Goal: Information Seeking & Learning: Compare options

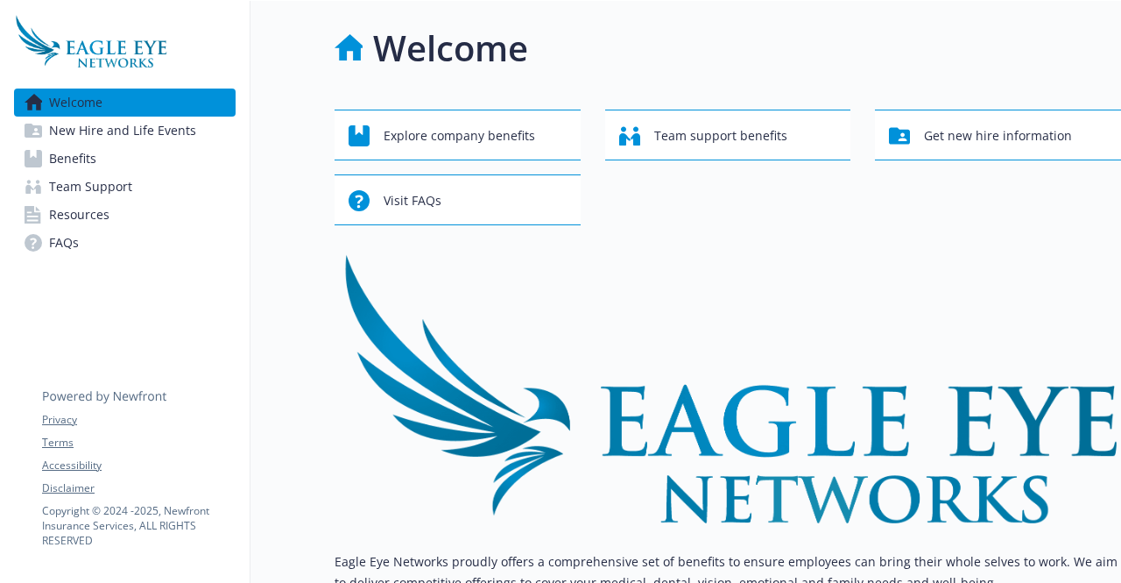
click at [133, 161] on link "Benefits" at bounding box center [125, 159] width 222 height 28
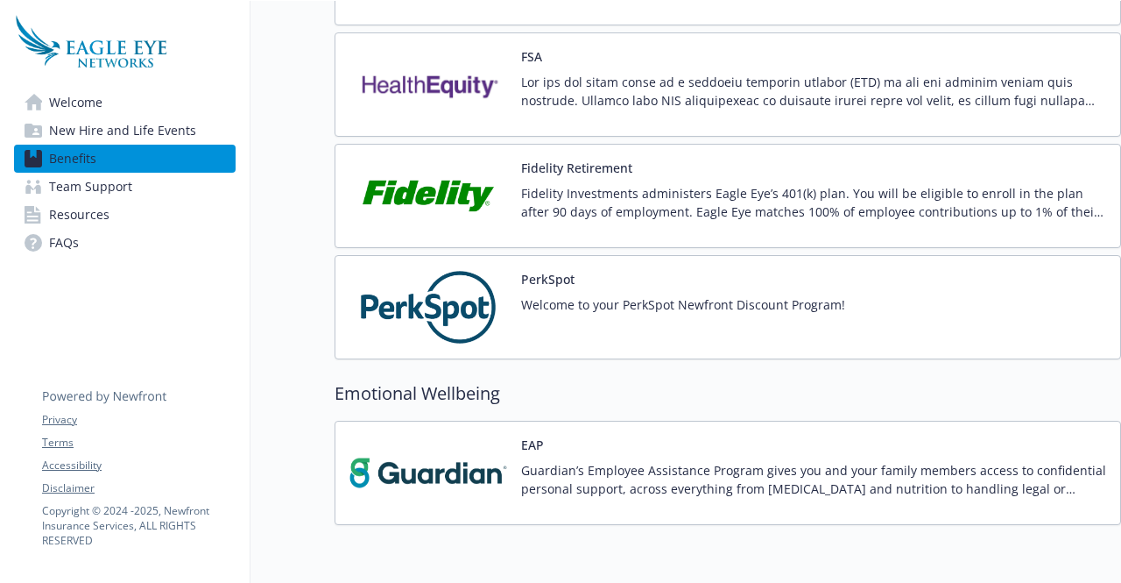
scroll to position [1783, 0]
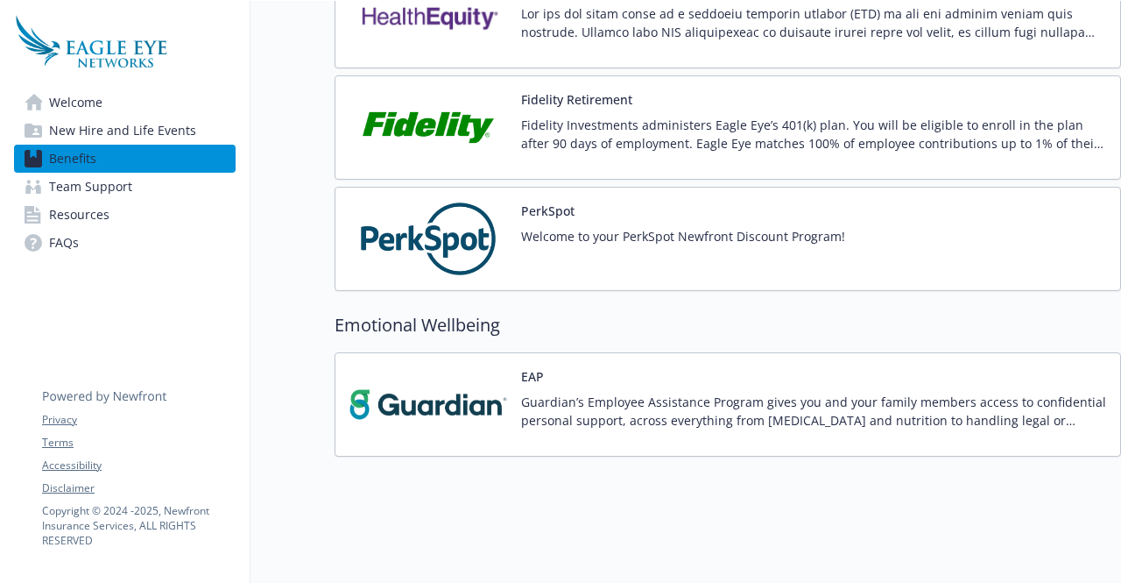
click at [583, 227] on p "Welcome to your PerkSpot Newfront Discount Program!" at bounding box center [683, 236] width 324 height 18
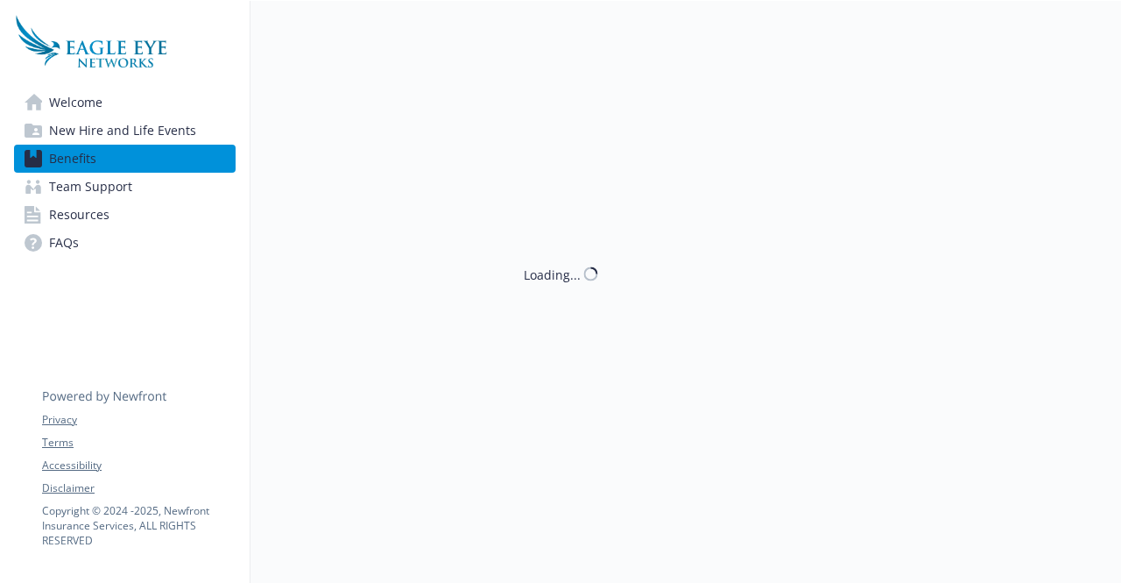
scroll to position [1783, 0]
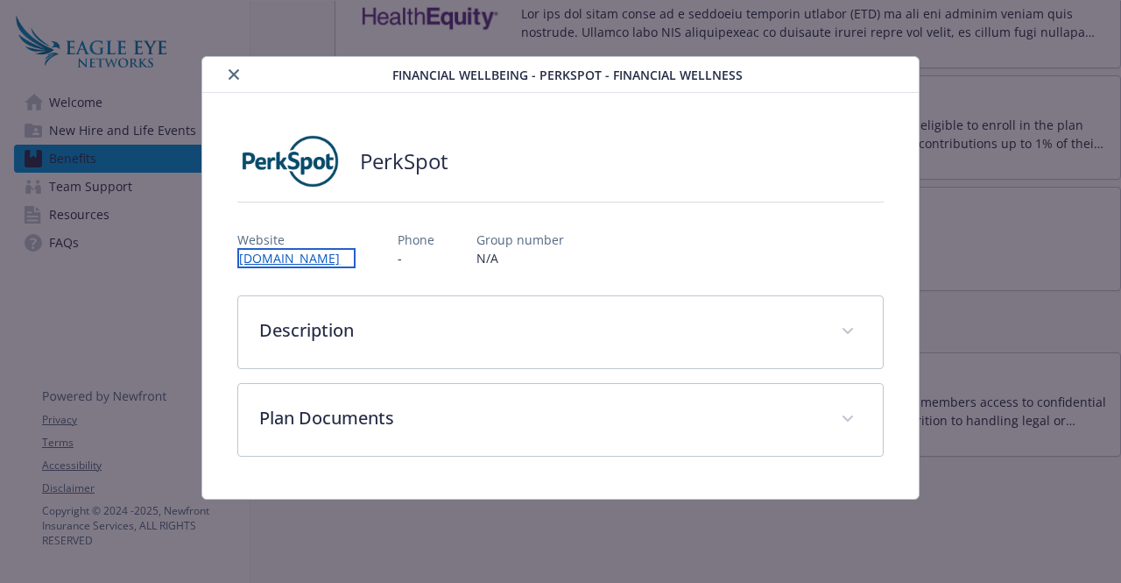
click at [348, 259] on link "[DOMAIN_NAME]" at bounding box center [296, 258] width 118 height 20
click at [233, 75] on icon "close" at bounding box center [234, 74] width 11 height 11
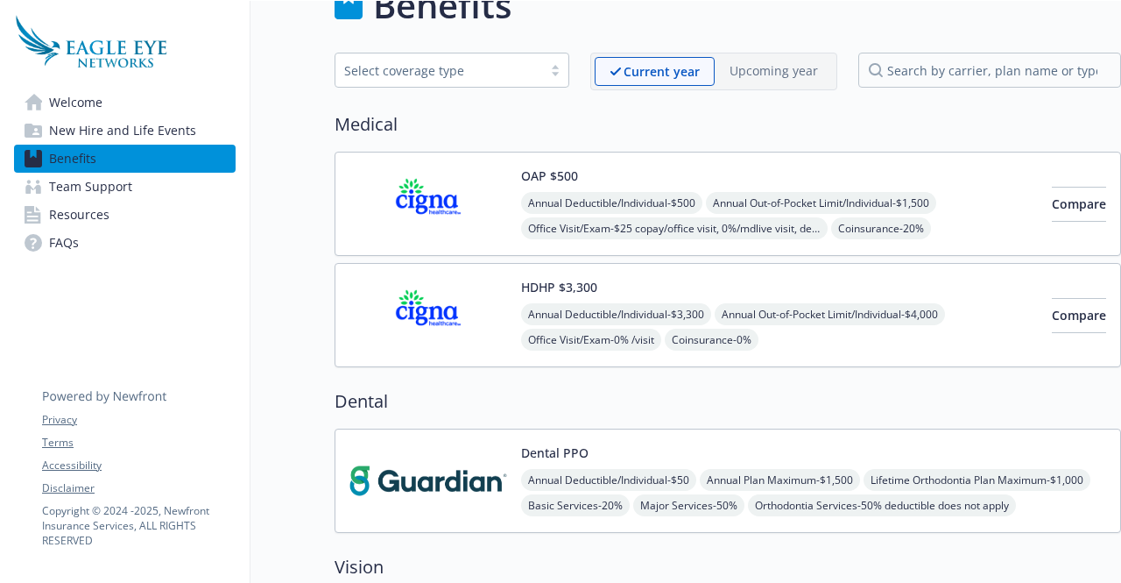
scroll to position [46, 13]
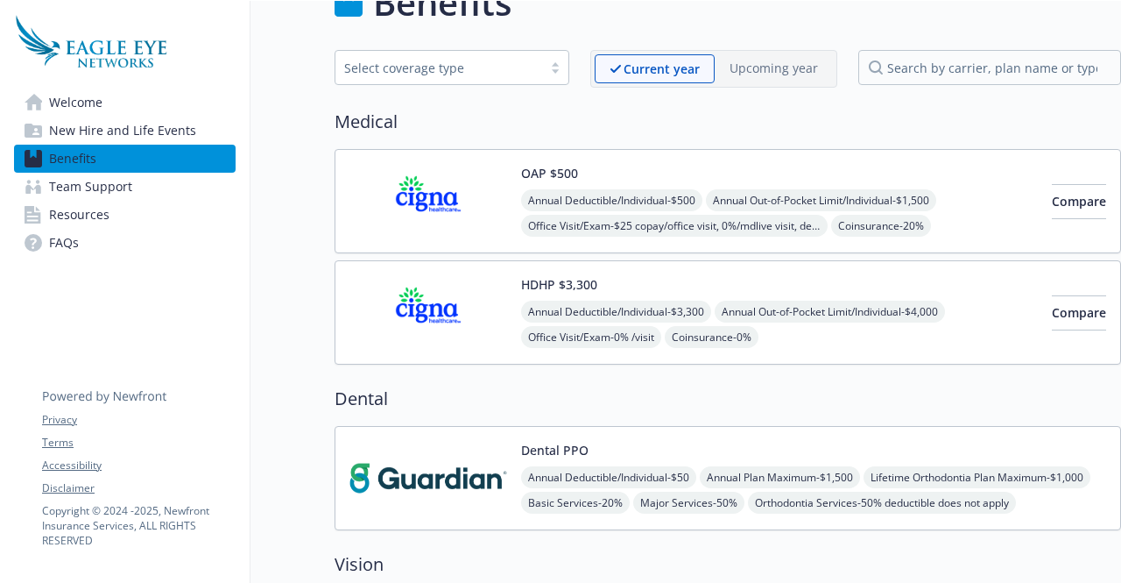
click at [561, 449] on button "Dental PPO" at bounding box center [554, 450] width 67 height 18
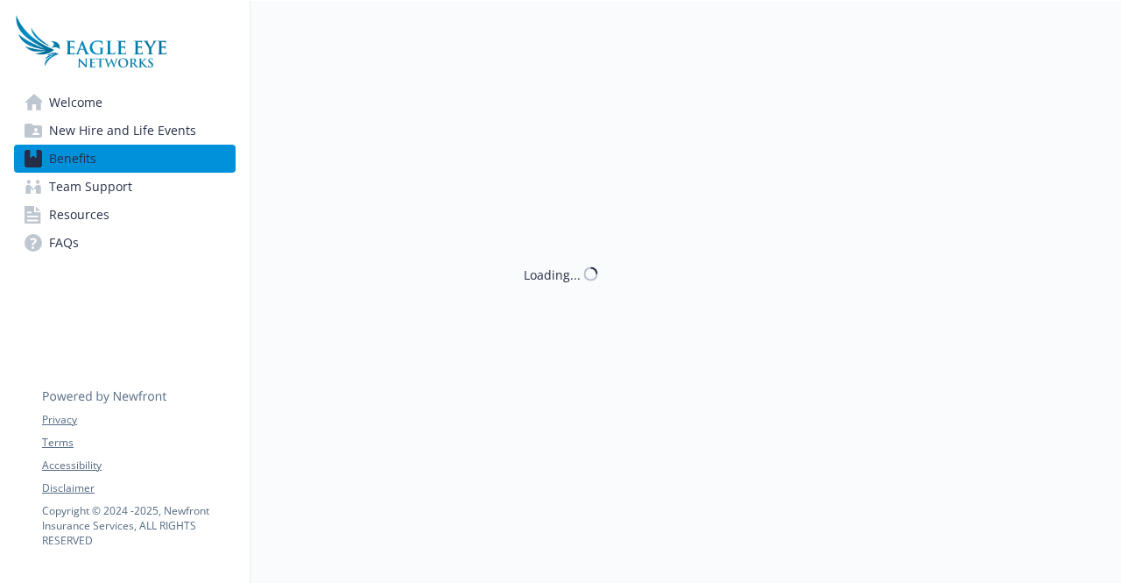
scroll to position [46, 13]
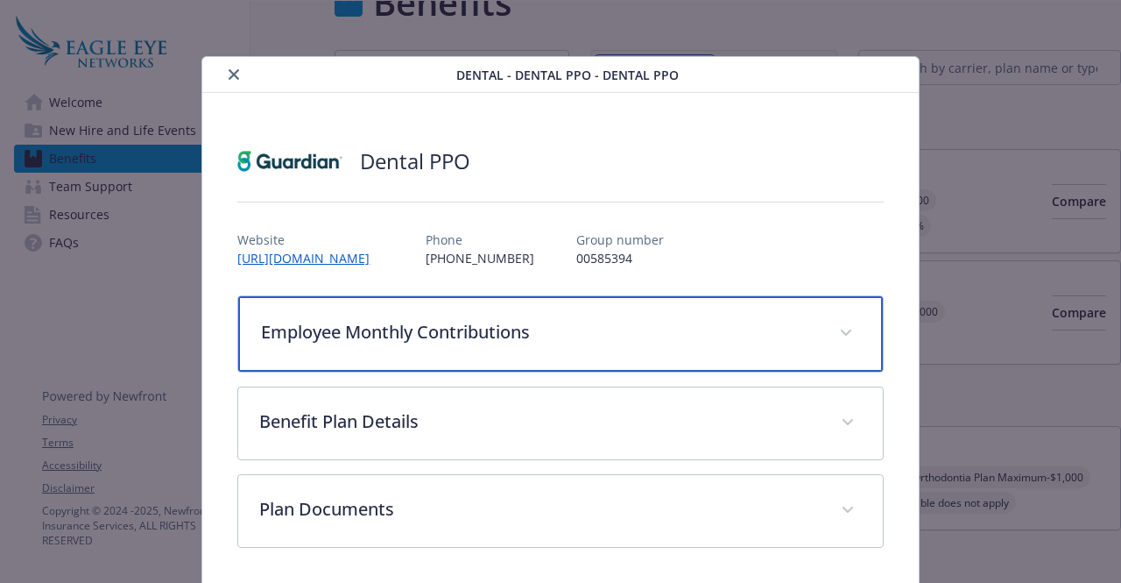
click at [640, 328] on p "Employee Monthly Contributions" at bounding box center [539, 332] width 556 height 26
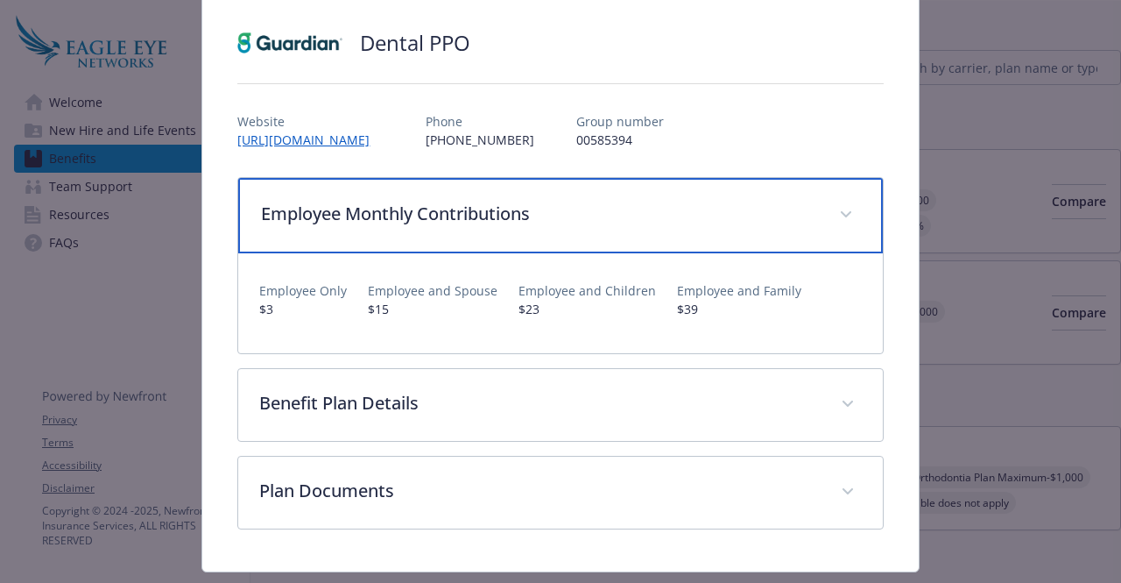
scroll to position [112, 0]
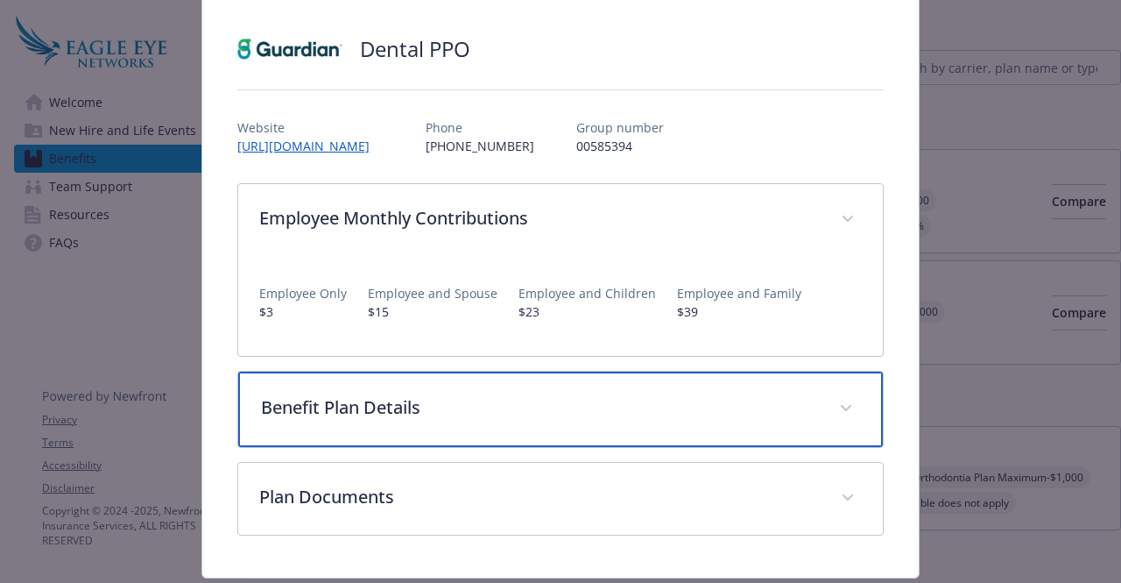
click at [599, 411] on p "Benefit Plan Details" at bounding box center [539, 407] width 556 height 26
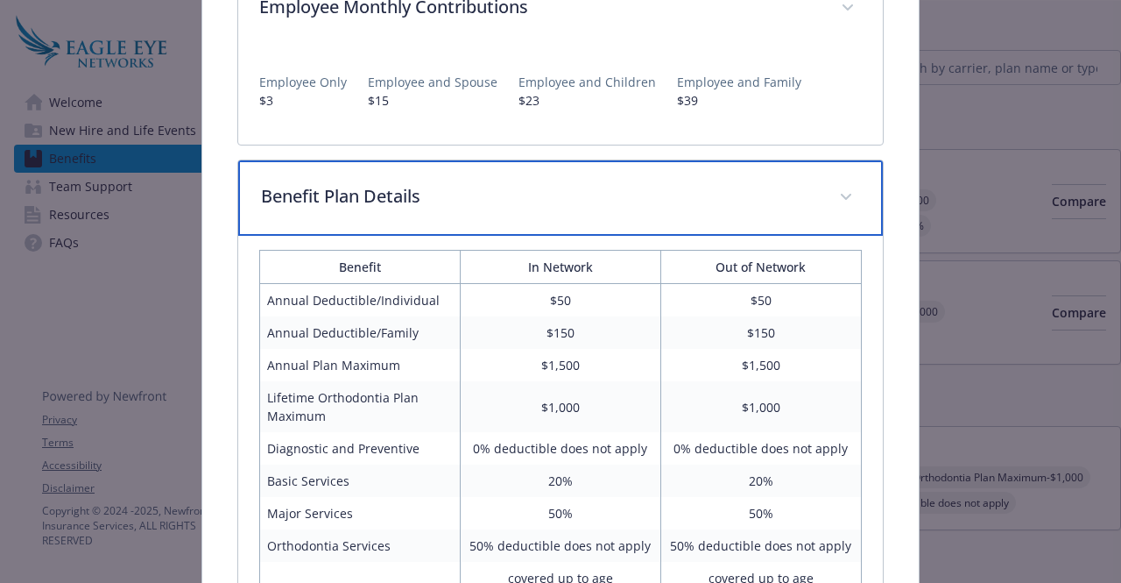
scroll to position [341, 0]
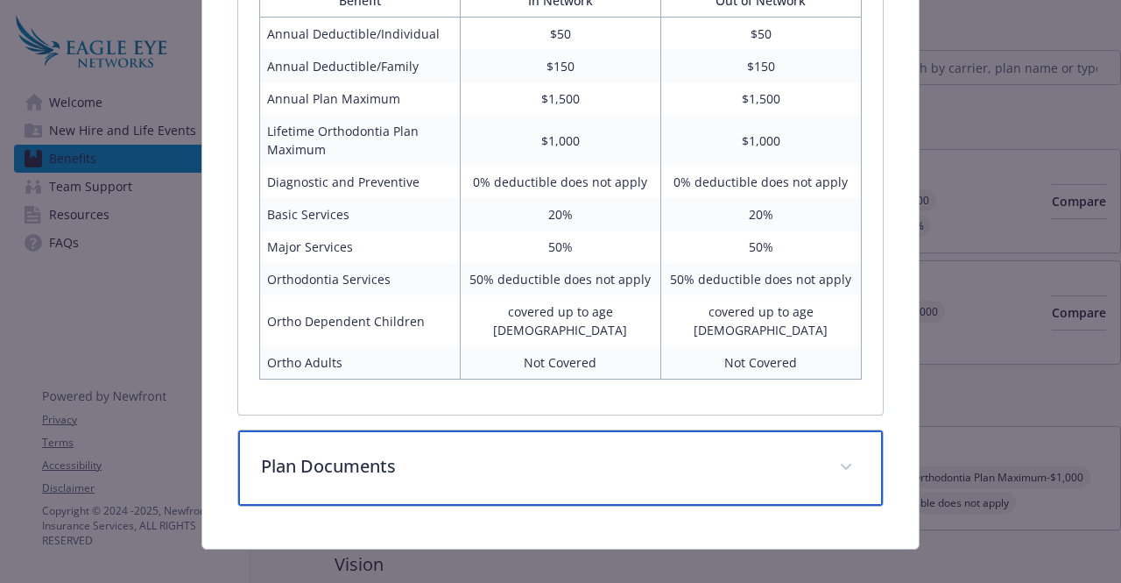
click at [573, 453] on p "Plan Documents" at bounding box center [539, 466] width 556 height 26
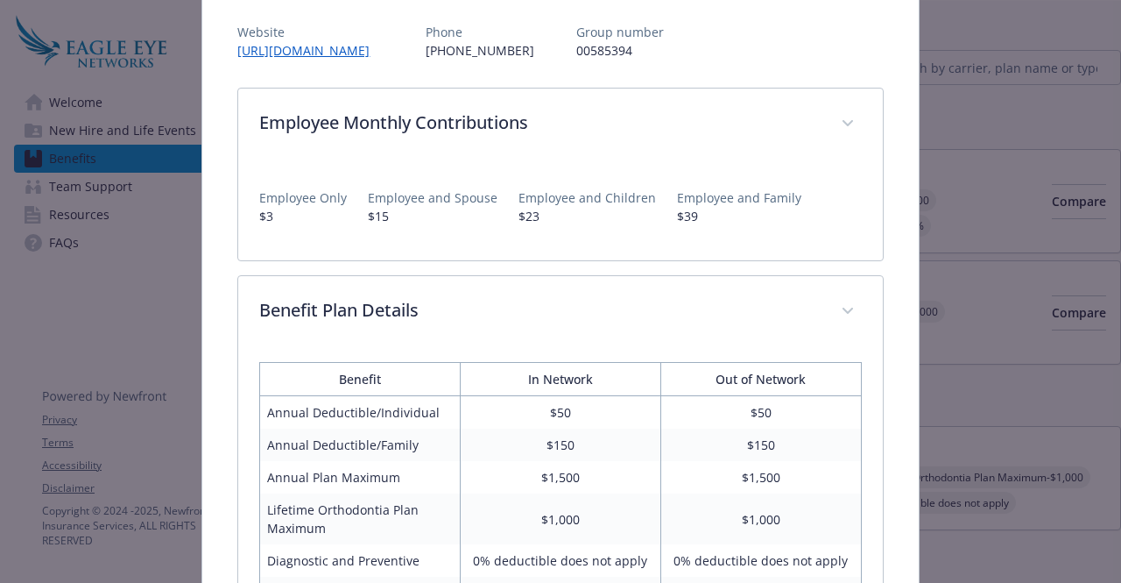
scroll to position [0, 0]
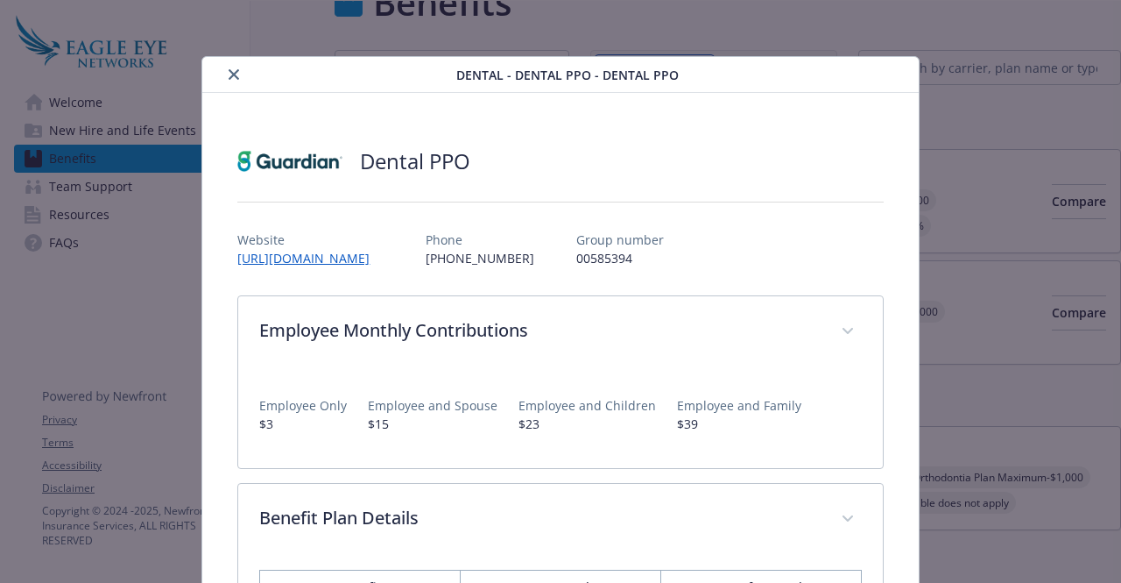
click at [235, 72] on icon "close" at bounding box center [234, 74] width 11 height 11
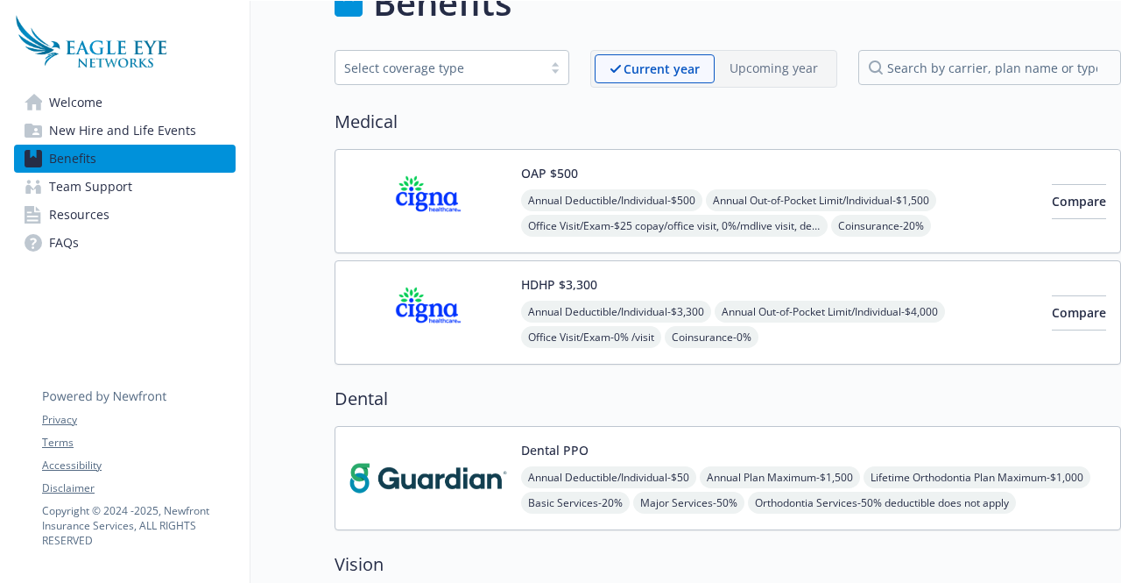
click at [534, 166] on button "OAP $500" at bounding box center [549, 173] width 57 height 18
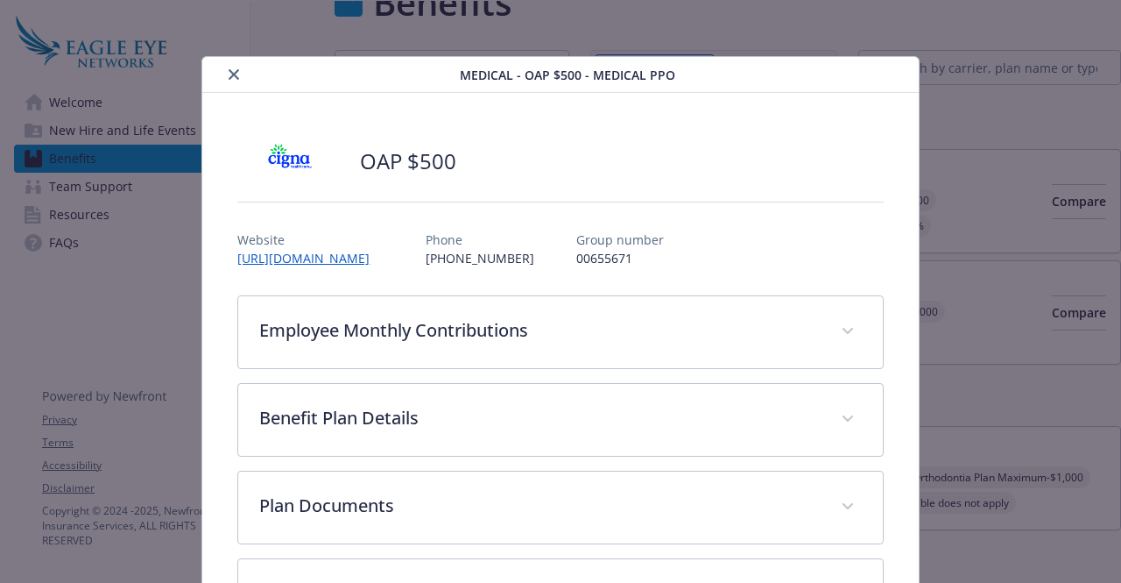
scroll to position [53, 0]
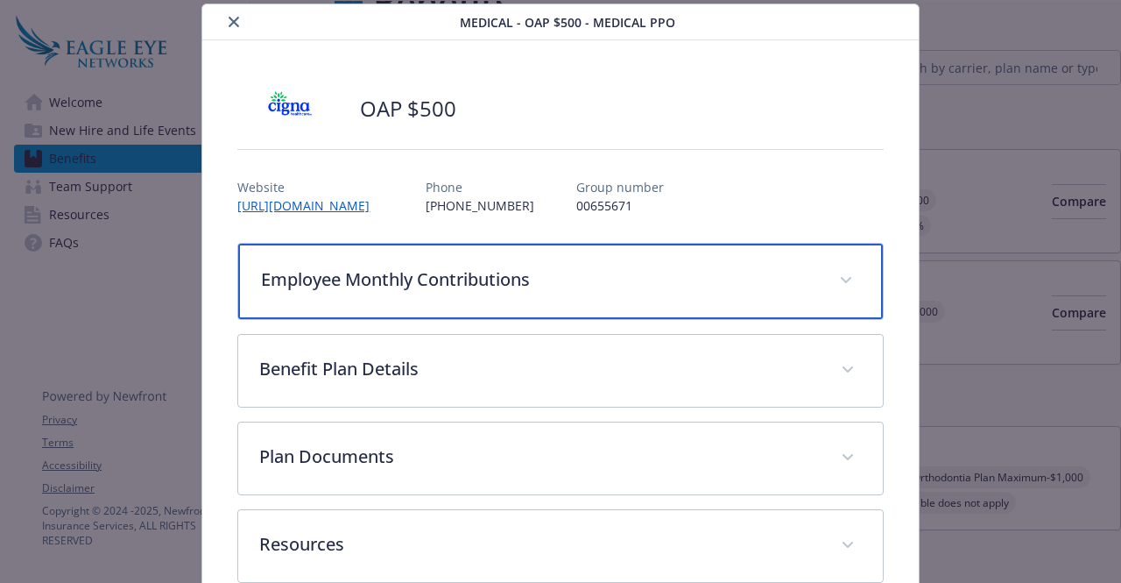
click at [603, 272] on p "Employee Monthly Contributions" at bounding box center [539, 279] width 556 height 26
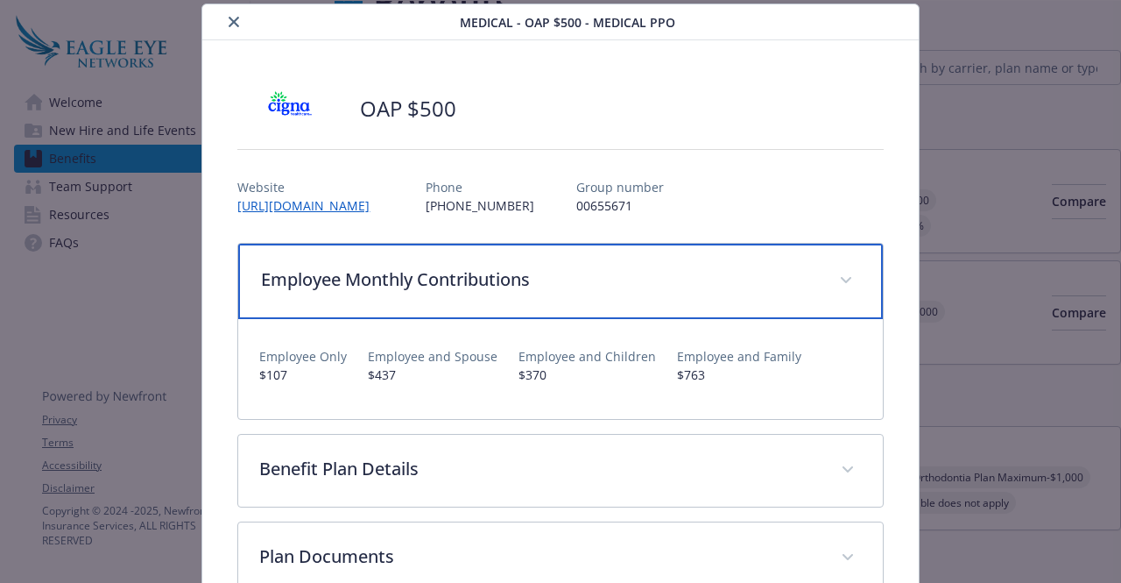
scroll to position [78, 0]
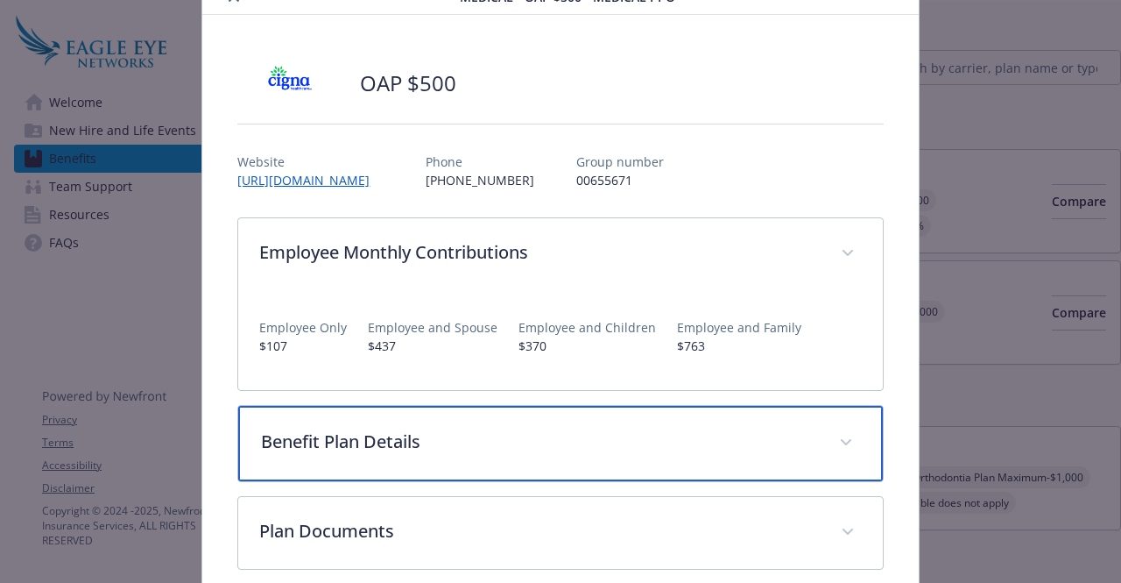
click at [513, 447] on p "Benefit Plan Details" at bounding box center [539, 441] width 556 height 26
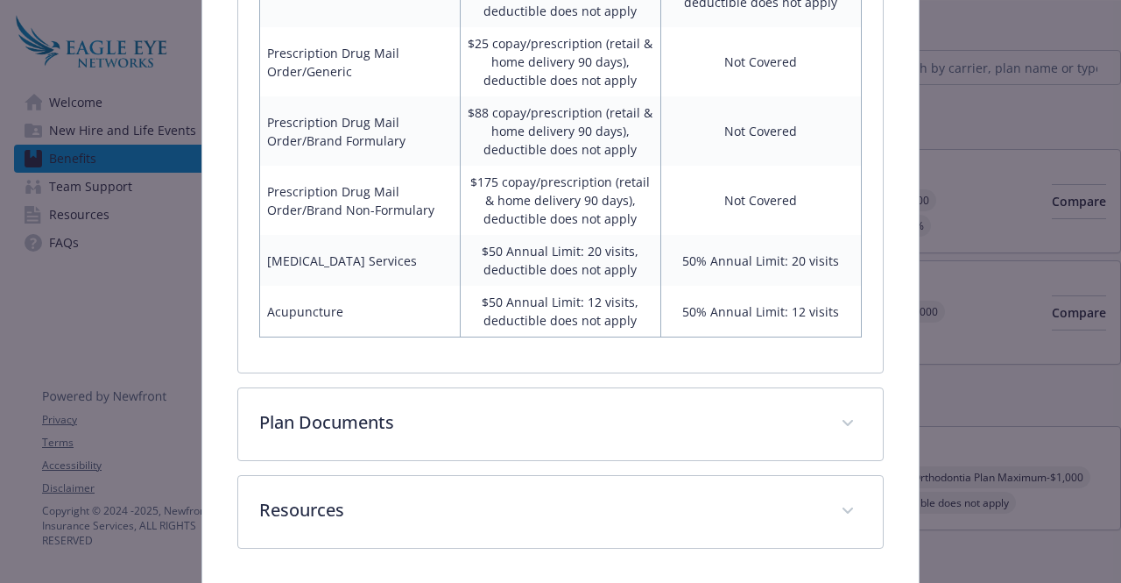
scroll to position [1555, 0]
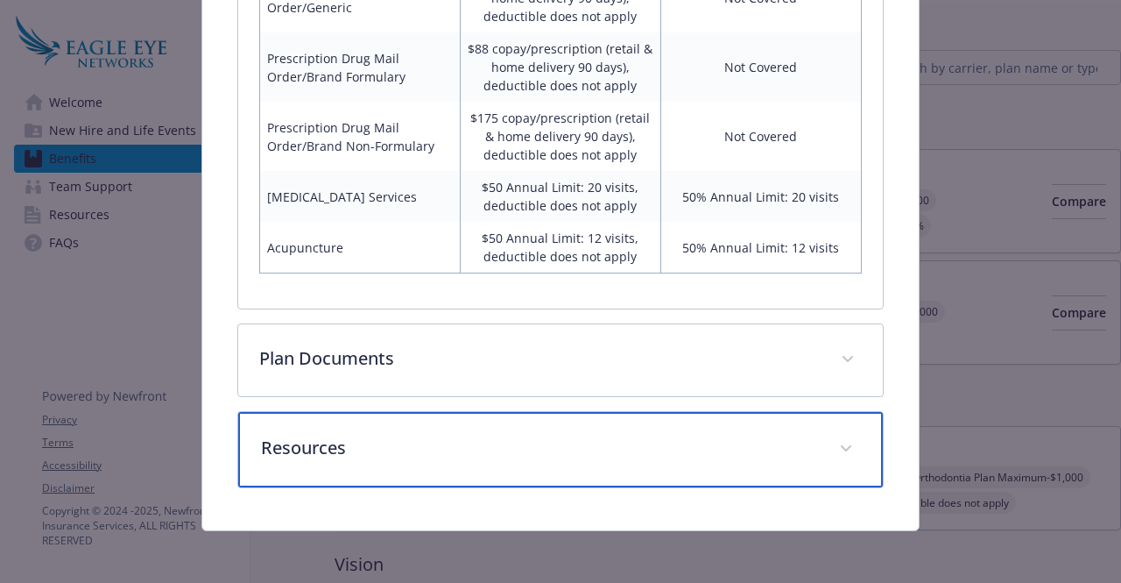
click at [541, 434] on div "Resources" at bounding box center [560, 449] width 644 height 75
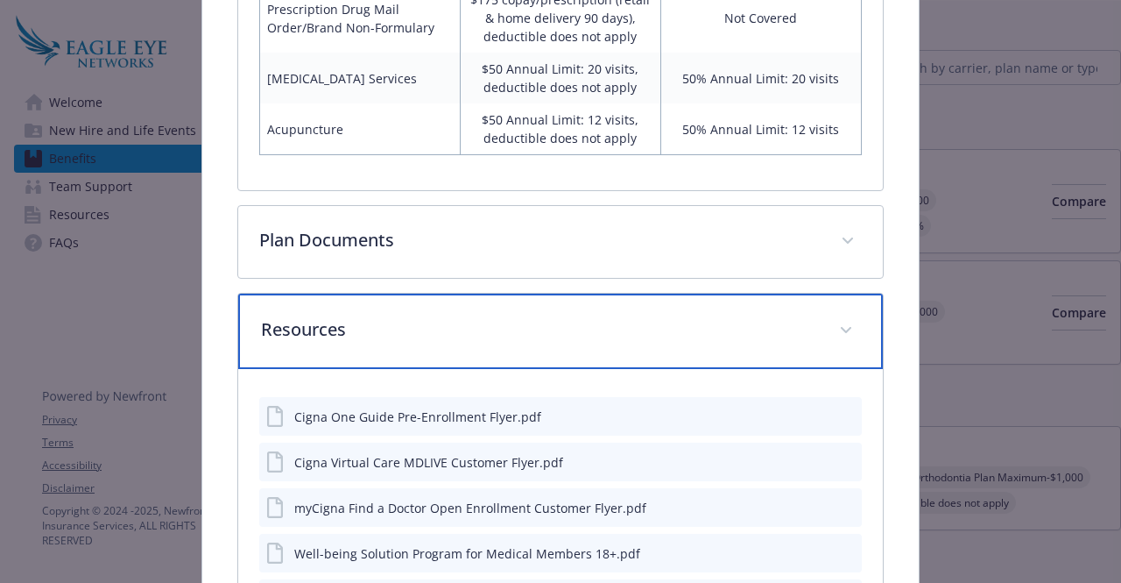
scroll to position [1729, 0]
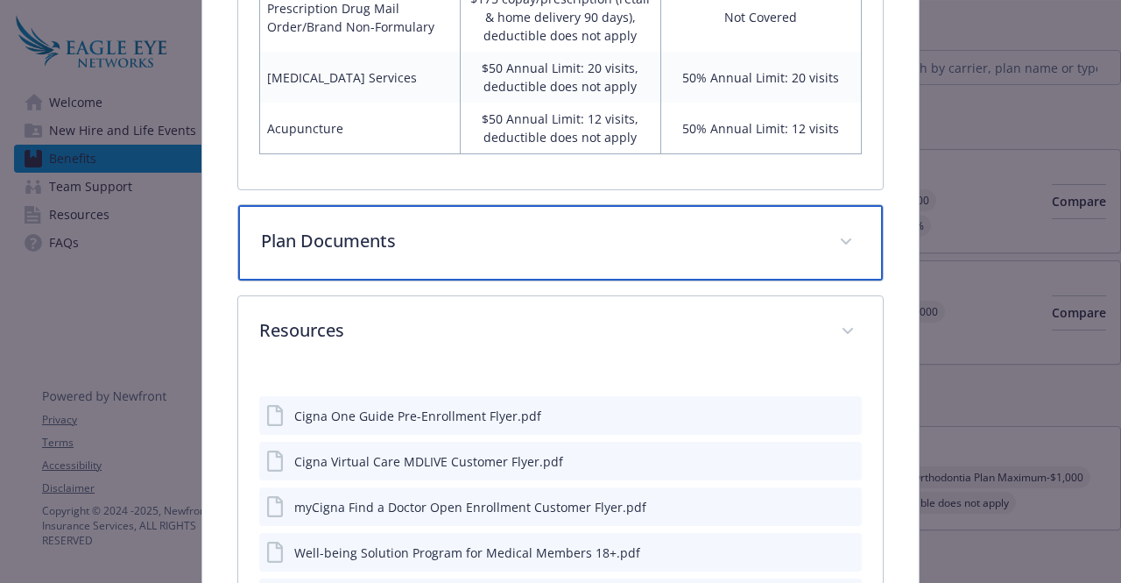
click at [507, 241] on p "Plan Documents" at bounding box center [539, 241] width 556 height 26
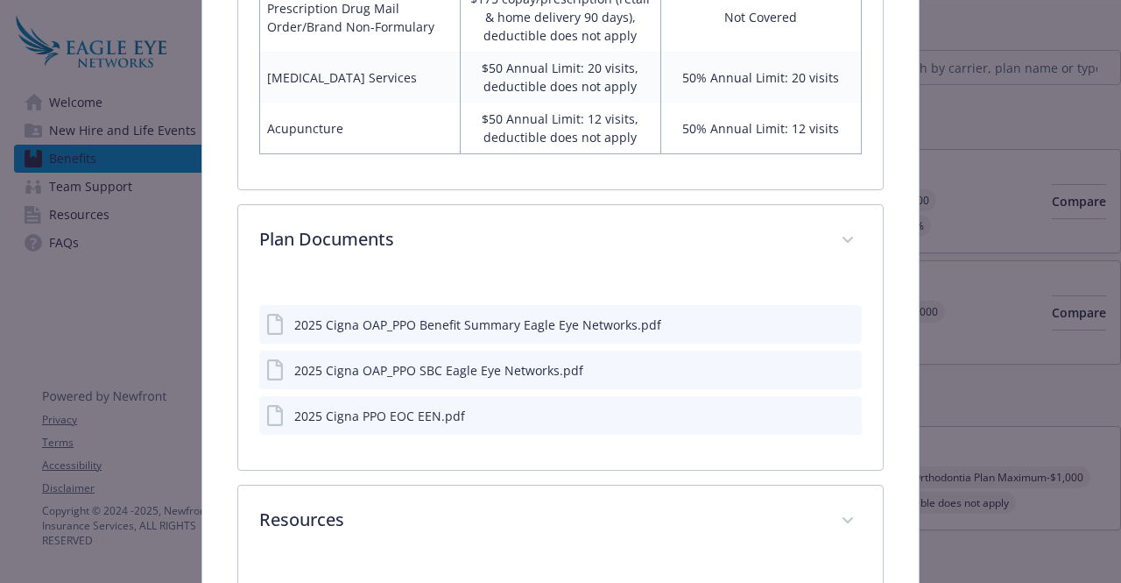
click at [498, 325] on div "2025 Cigna OAP_PPO Benefit Summary Eagle Eye Networks.pdf" at bounding box center [477, 324] width 367 height 18
click at [838, 317] on icon "preview file" at bounding box center [846, 323] width 16 height 12
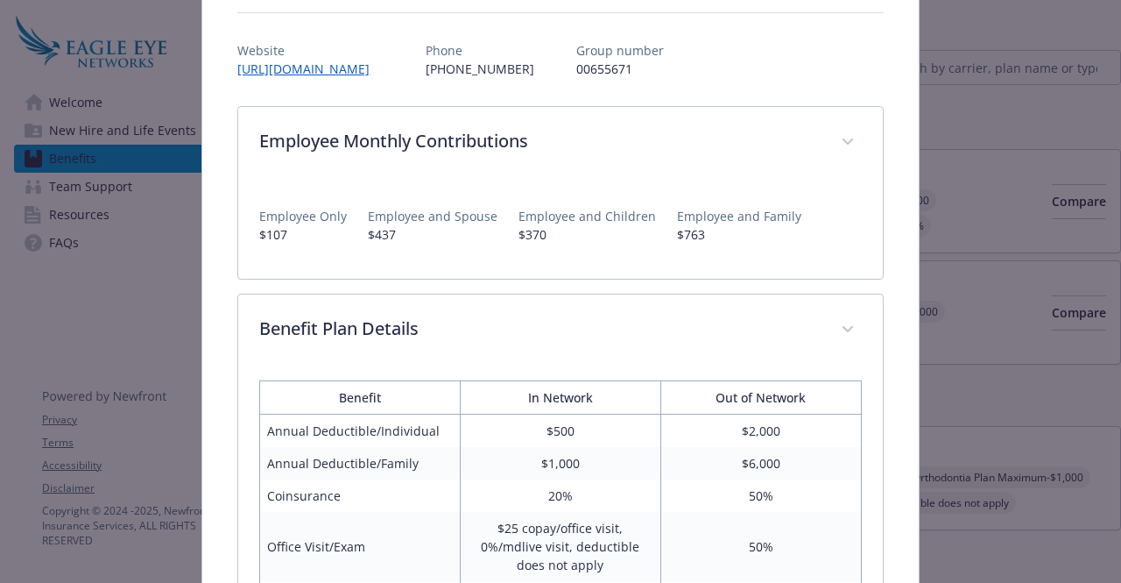
scroll to position [0, 0]
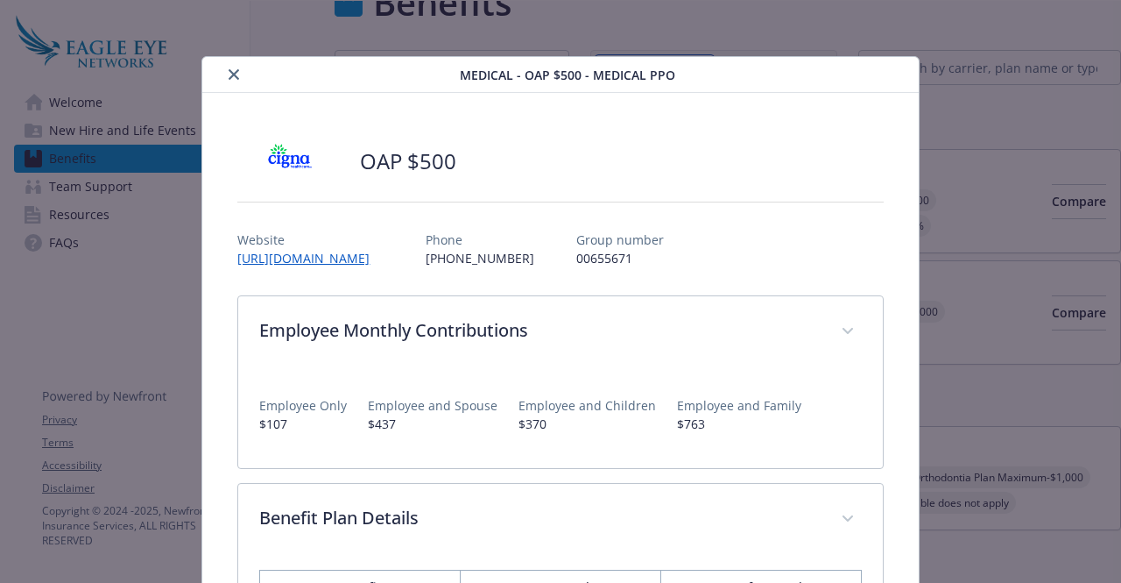
click at [236, 61] on div "Medical - OAP $500 - Medical PPO" at bounding box center [560, 75] width 716 height 36
click at [232, 76] on icon "close" at bounding box center [234, 74] width 11 height 11
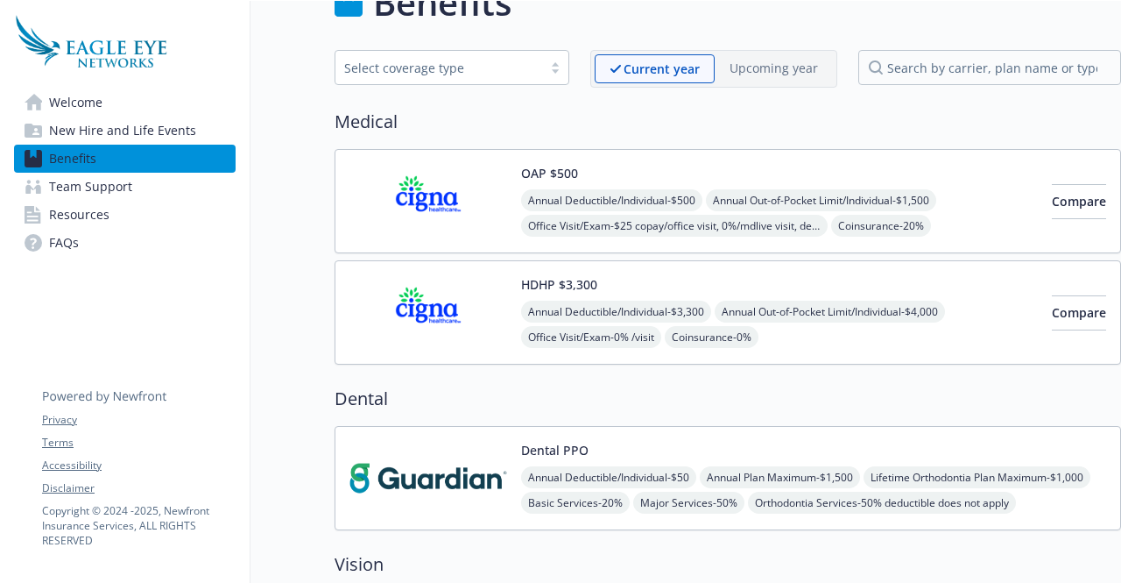
click at [540, 281] on button "HDHP $3,300" at bounding box center [559, 284] width 76 height 18
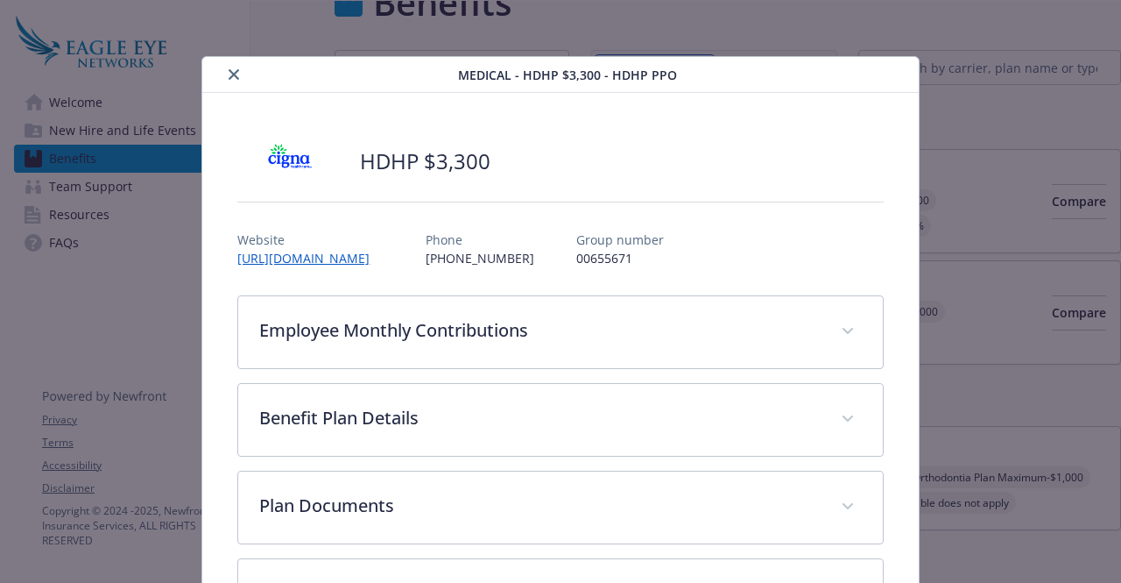
scroll to position [53, 0]
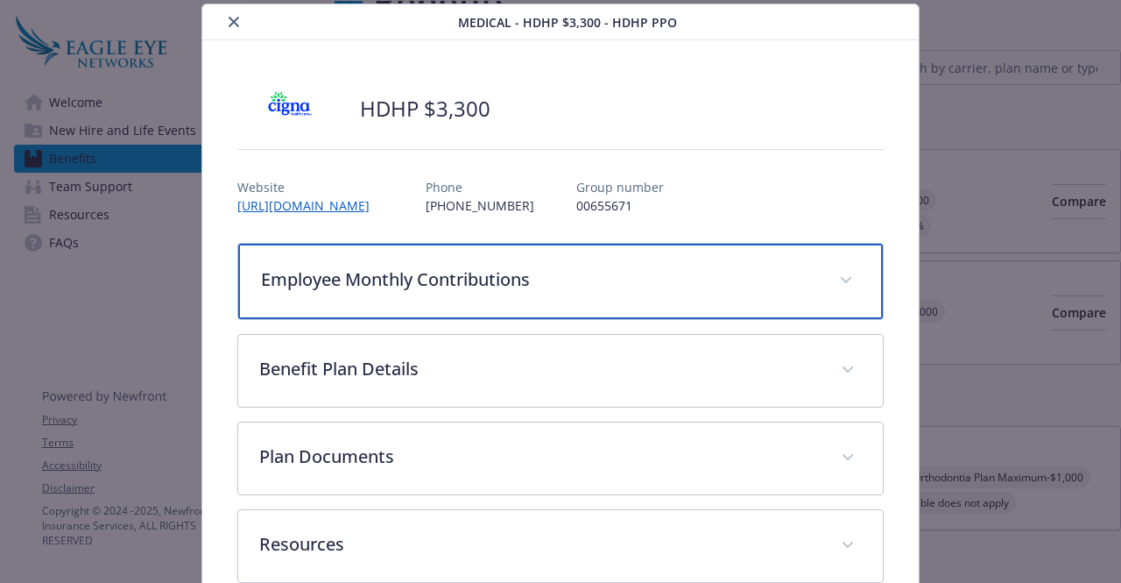
click at [767, 287] on p "Employee Monthly Contributions" at bounding box center [539, 279] width 556 height 26
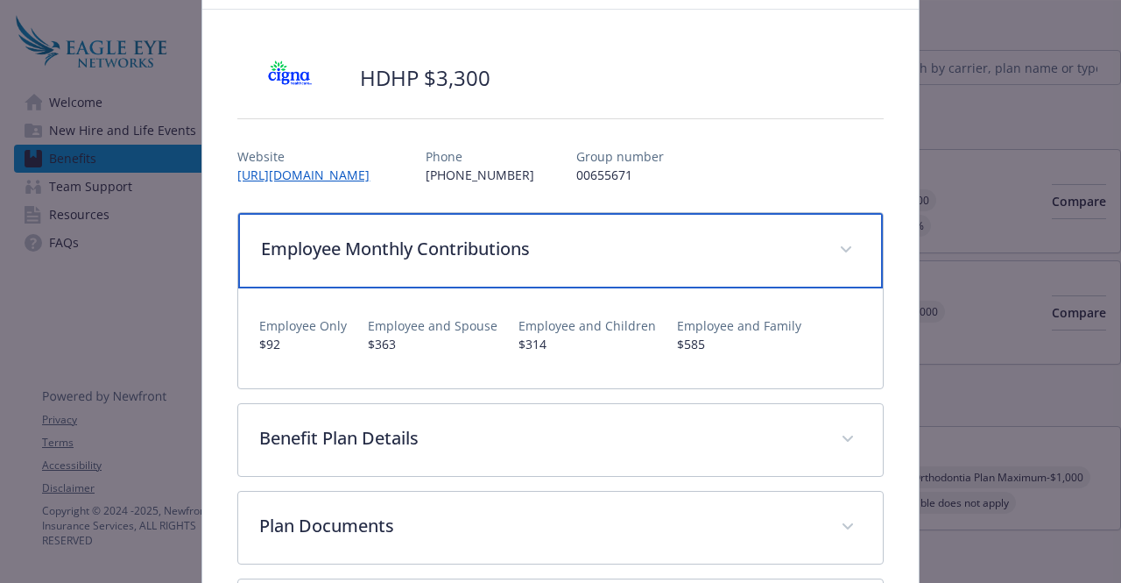
scroll to position [85, 0]
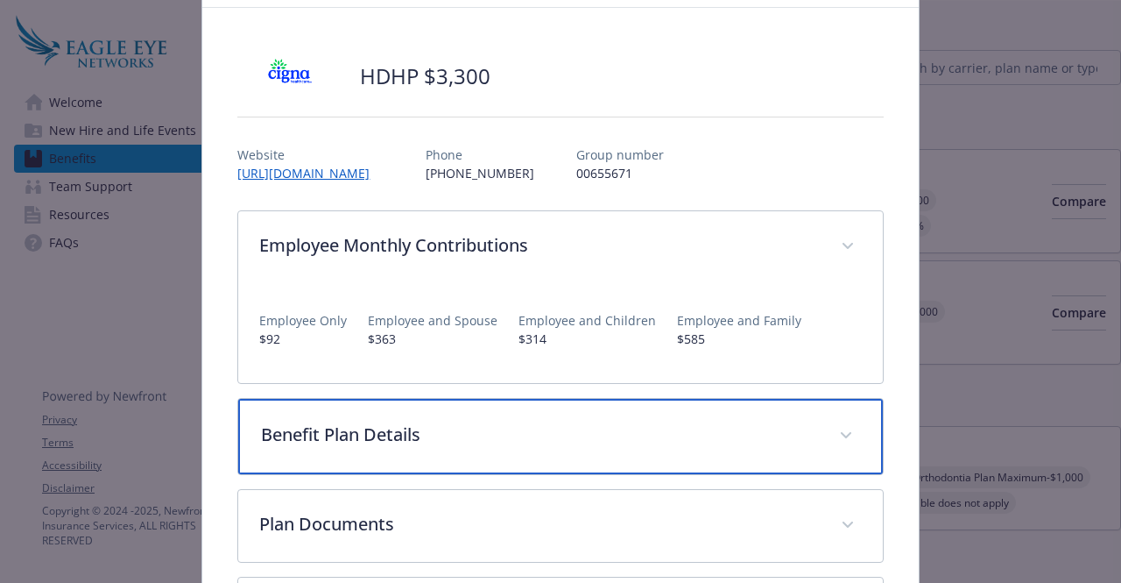
click at [532, 449] on div "Benefit Plan Details" at bounding box center [560, 436] width 644 height 75
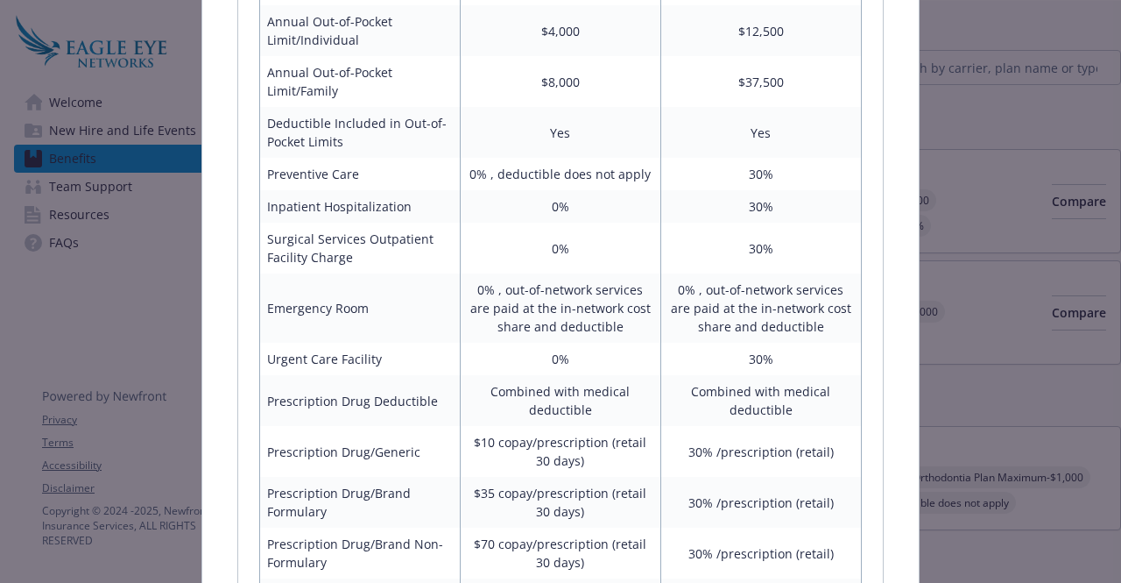
scroll to position [765, 0]
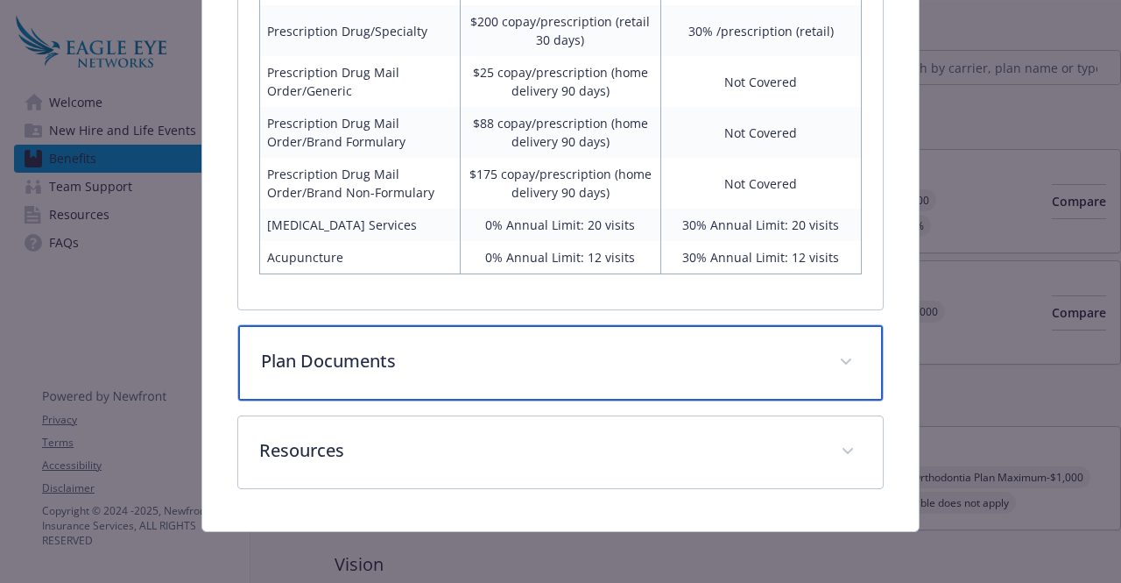
click at [578, 360] on p "Plan Documents" at bounding box center [539, 361] width 556 height 26
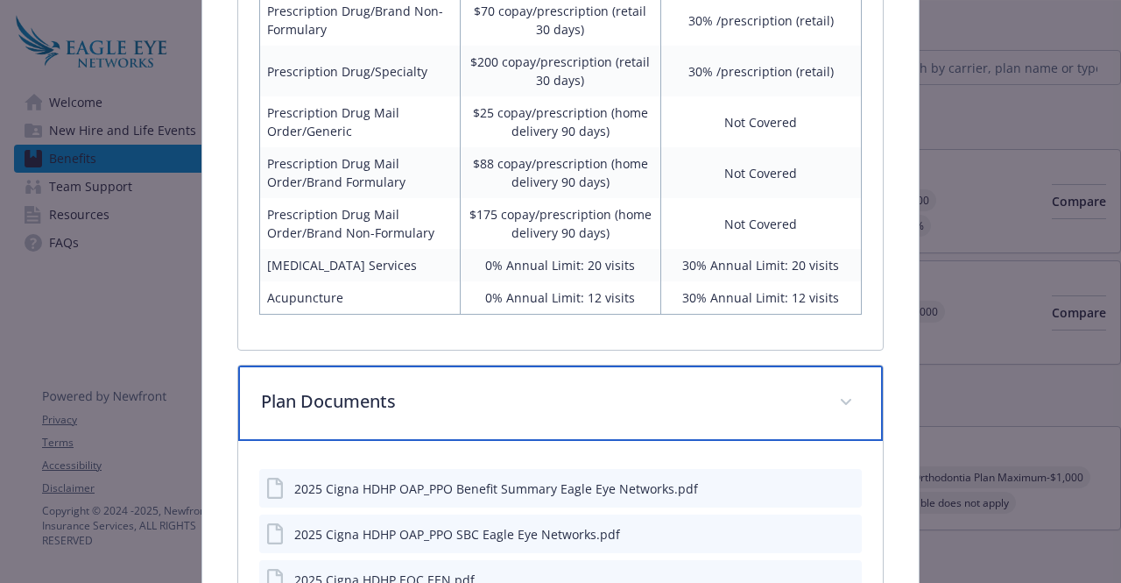
scroll to position [1294, 0]
click at [517, 415] on div "Plan Documents" at bounding box center [560, 401] width 644 height 75
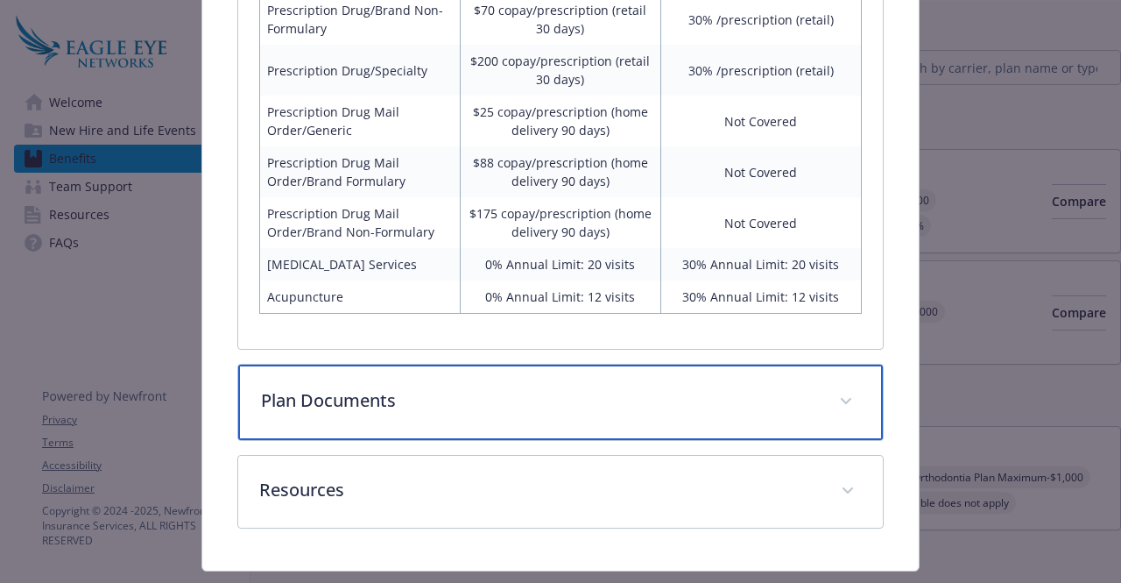
drag, startPoint x: 517, startPoint y: 415, endPoint x: 469, endPoint y: 382, distance: 58.6
click at [469, 382] on div "Plan Documents" at bounding box center [560, 401] width 644 height 75
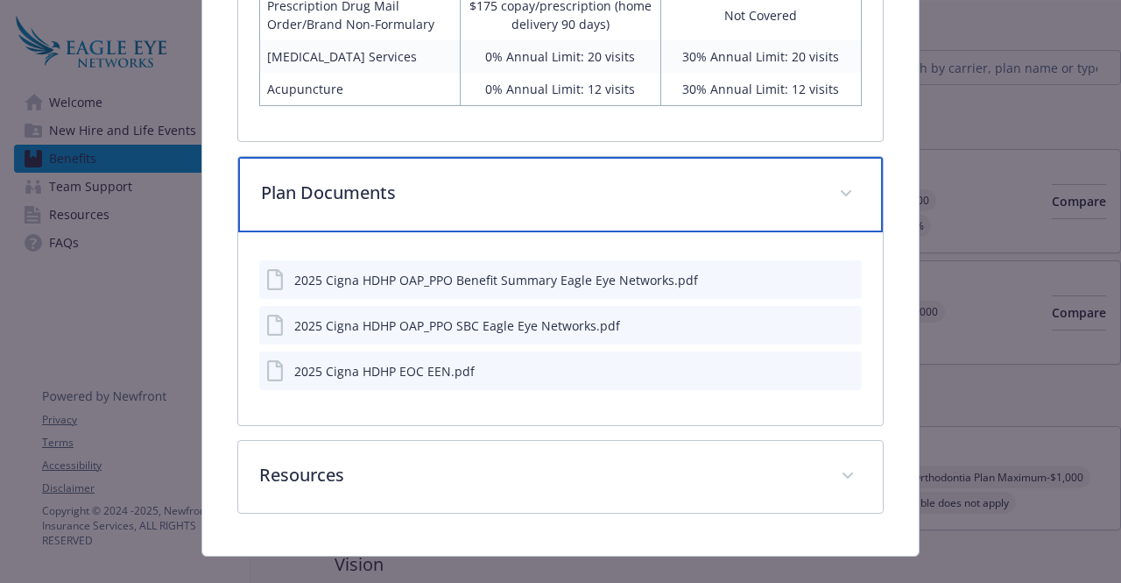
scroll to position [1504, 0]
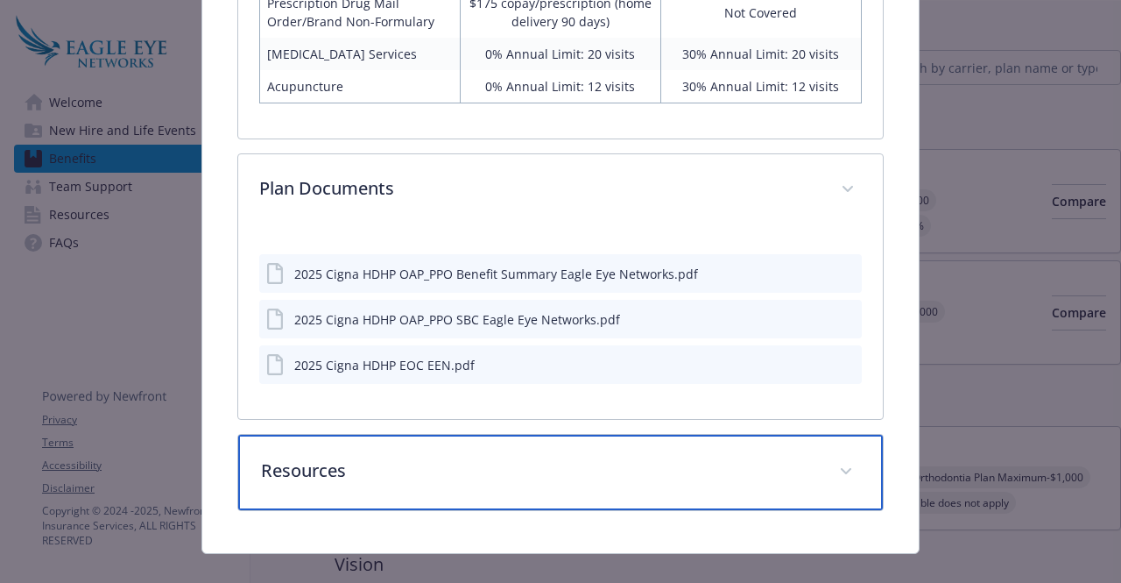
click at [433, 463] on p "Resources" at bounding box center [539, 470] width 556 height 26
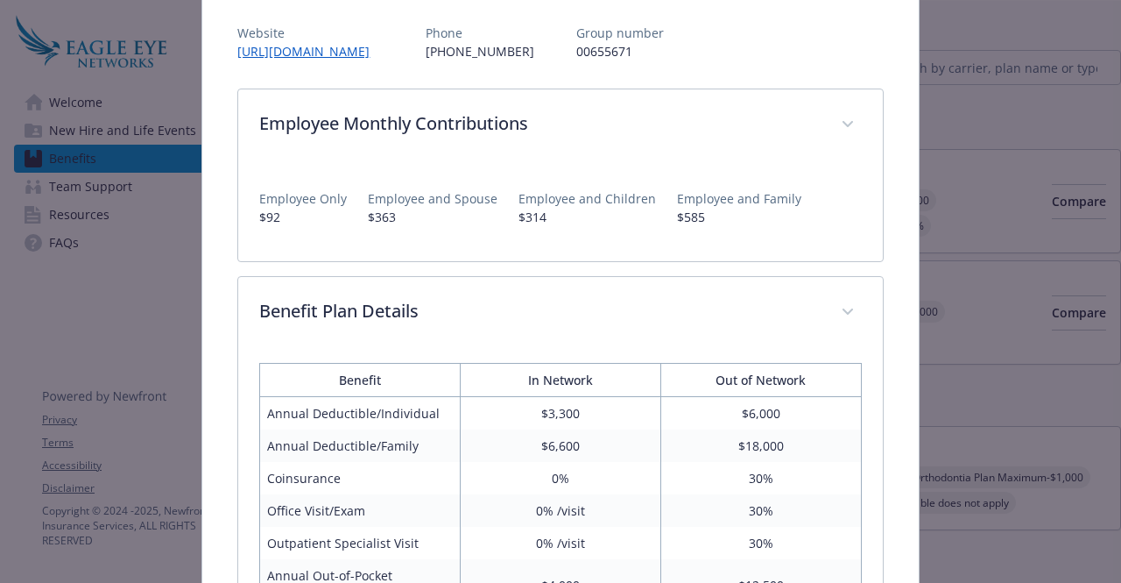
scroll to position [0, 0]
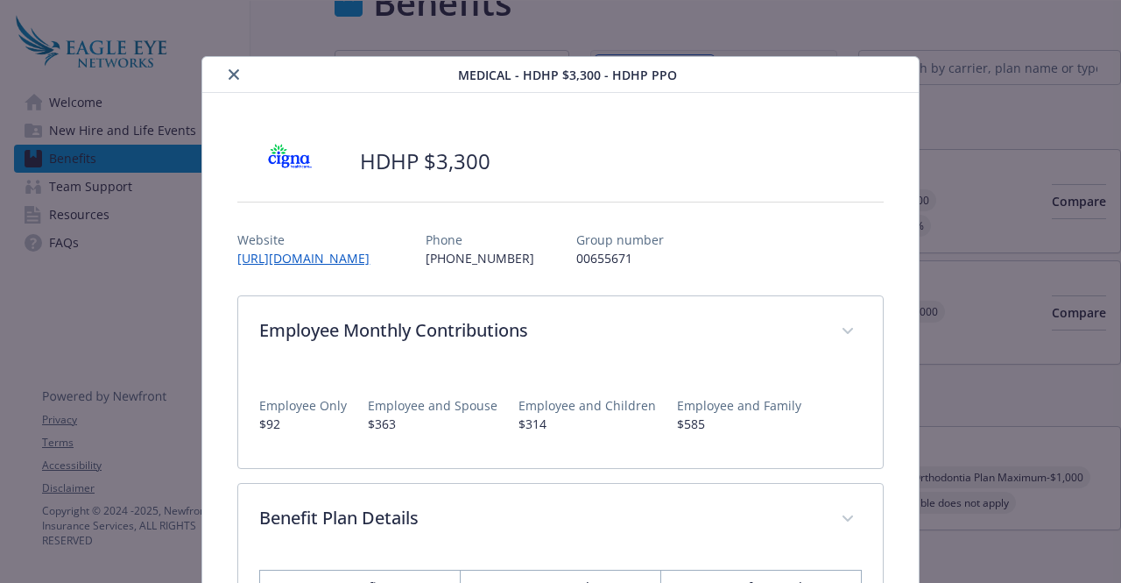
click at [229, 83] on button "close" at bounding box center [233, 74] width 21 height 21
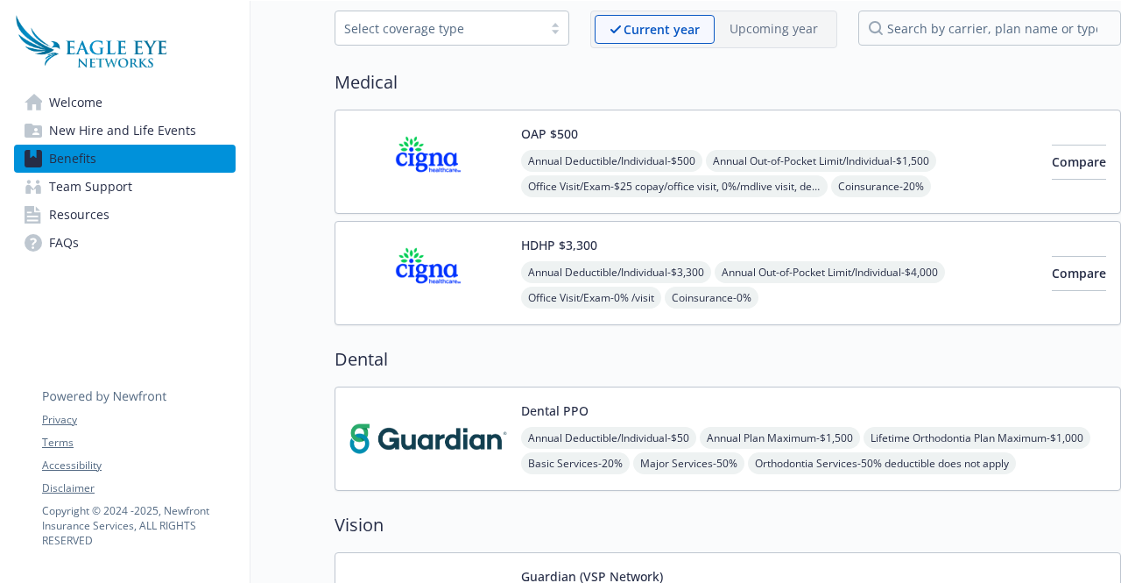
scroll to position [84, 13]
click at [1052, 265] on span "Compare" at bounding box center [1079, 273] width 54 height 17
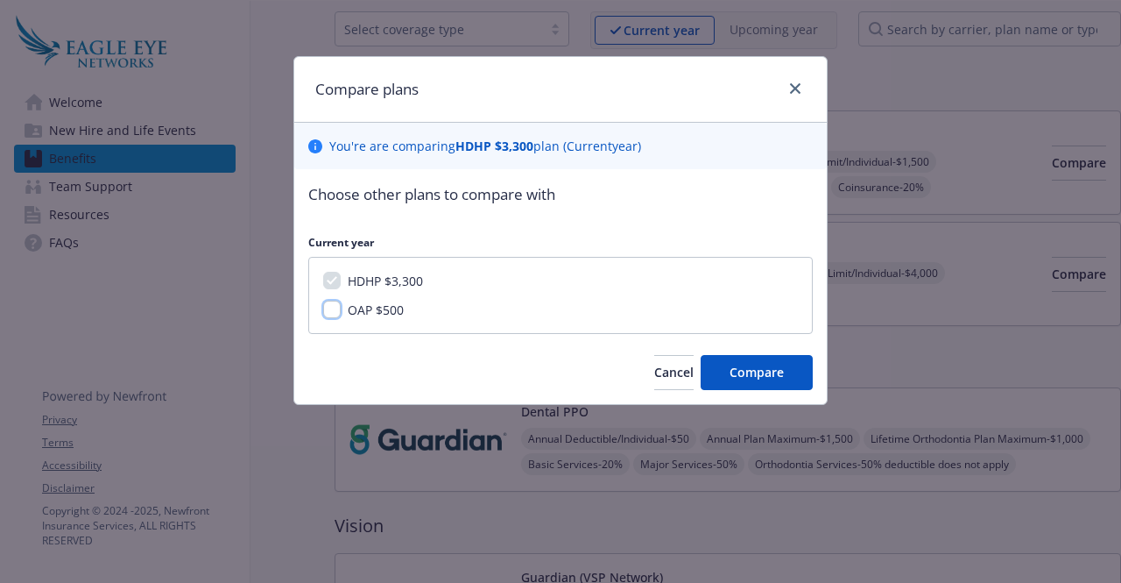
click at [329, 305] on input "OAP $500" at bounding box center [332, 309] width 18 height 18
checkbox input "true"
click at [744, 381] on button "Compare" at bounding box center [757, 372] width 112 height 35
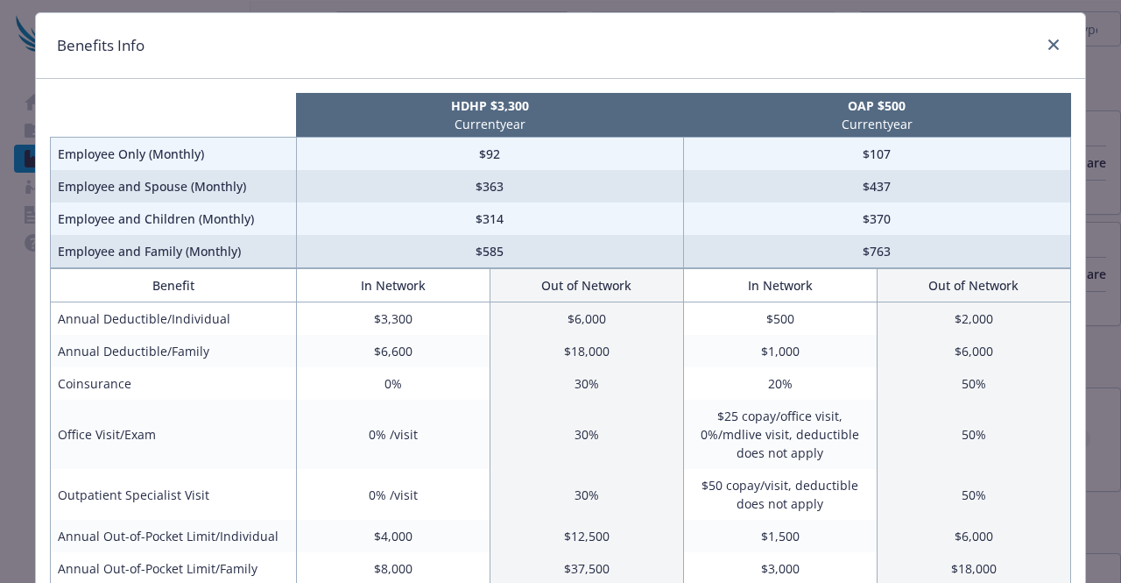
scroll to position [0, 0]
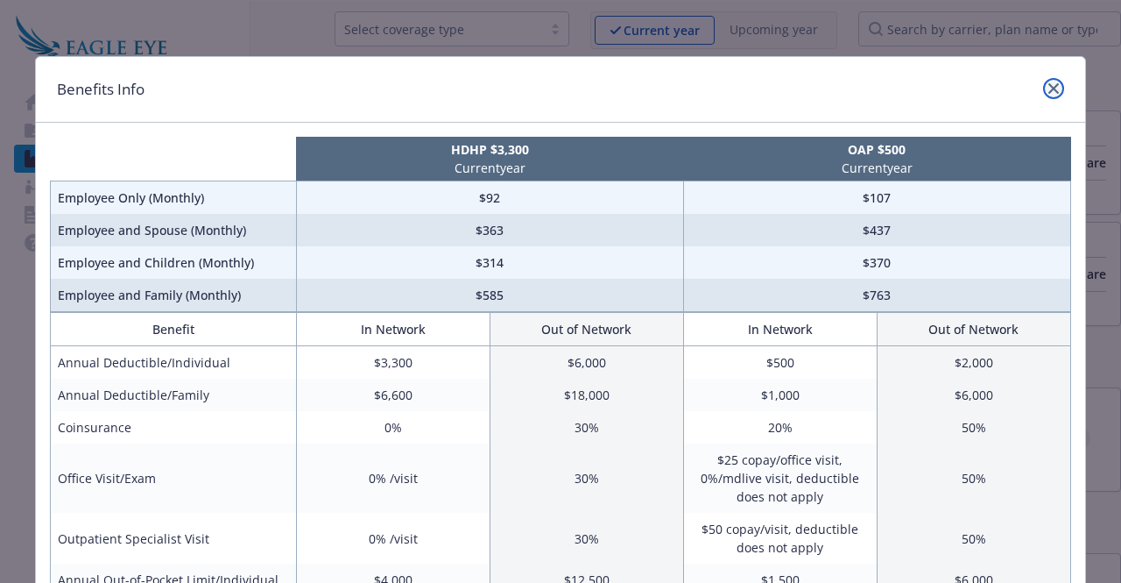
click at [1049, 87] on icon "close" at bounding box center [1054, 88] width 11 height 11
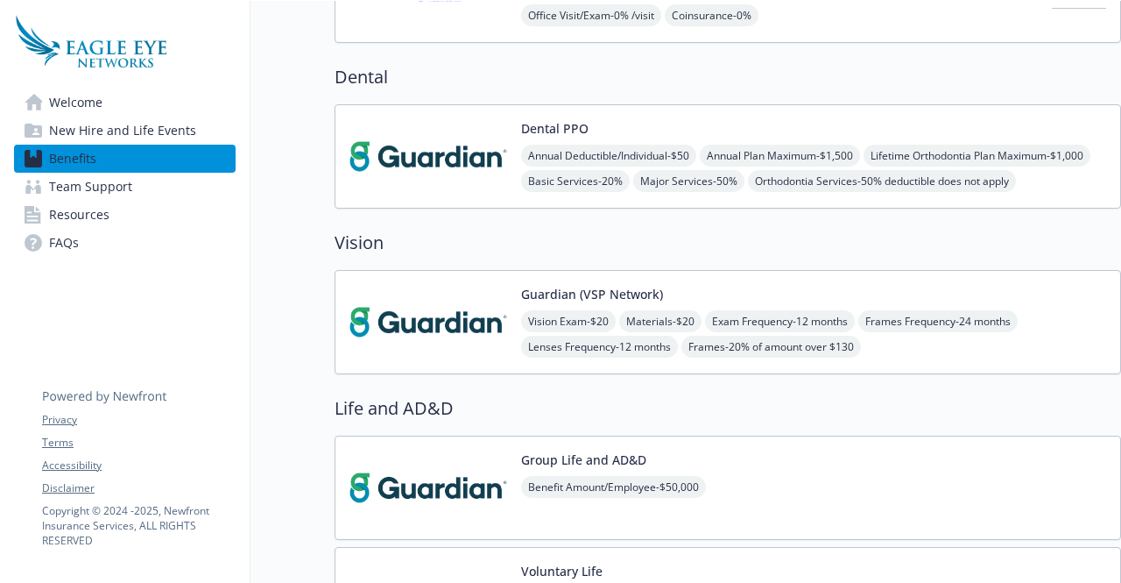
scroll to position [368, 13]
click at [609, 286] on button "Guardian (VSP Network)" at bounding box center [592, 293] width 142 height 18
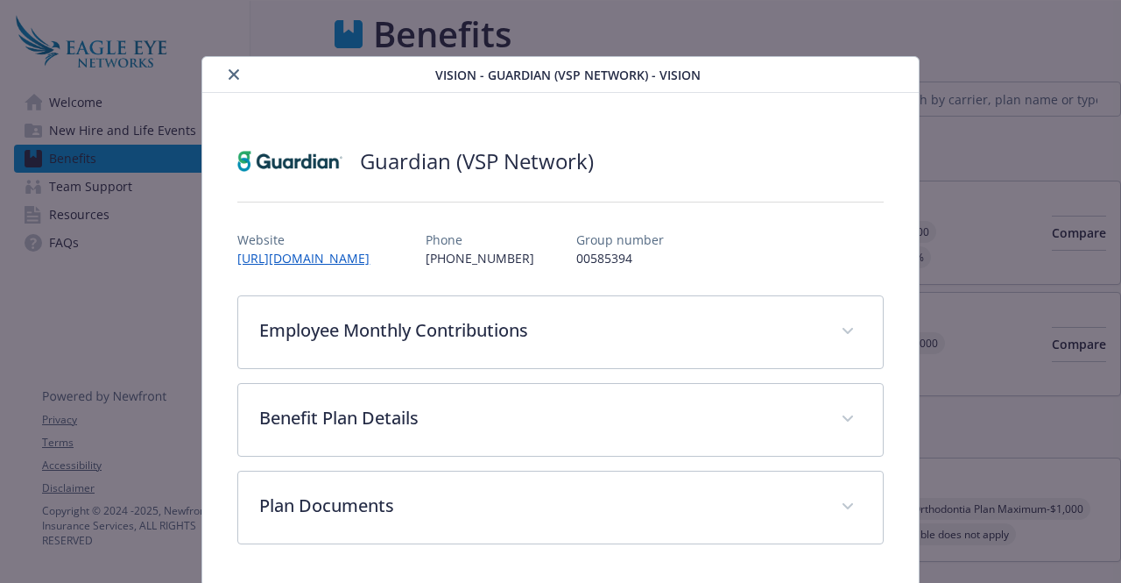
scroll to position [368, 13]
